Goal: Task Accomplishment & Management: Use online tool/utility

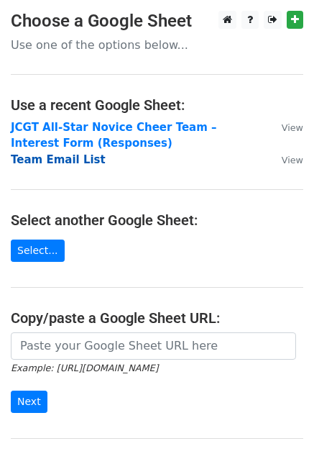
click at [48, 158] on strong "Team Email List" at bounding box center [58, 159] width 95 height 13
click at [69, 159] on strong "Team Email List" at bounding box center [58, 159] width 95 height 13
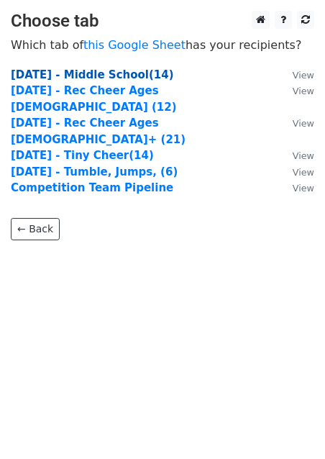
click at [45, 74] on strong "[DATE] - Middle School(14)" at bounding box center [92, 74] width 163 height 13
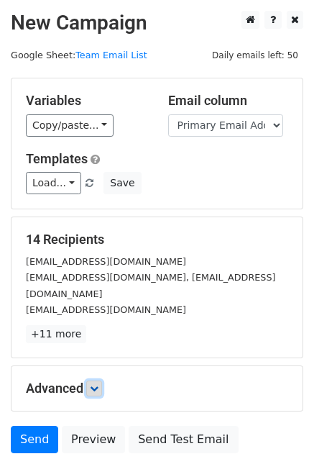
click at [99, 384] on icon at bounding box center [94, 388] width 9 height 9
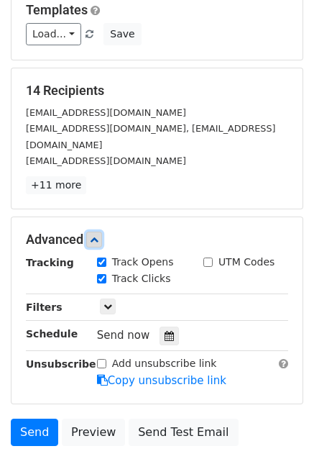
scroll to position [152, 0]
